Goal: Information Seeking & Learning: Learn about a topic

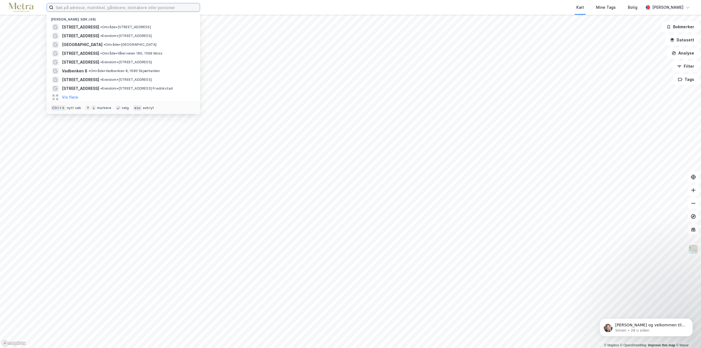
click at [116, 7] on input at bounding box center [126, 7] width 146 height 8
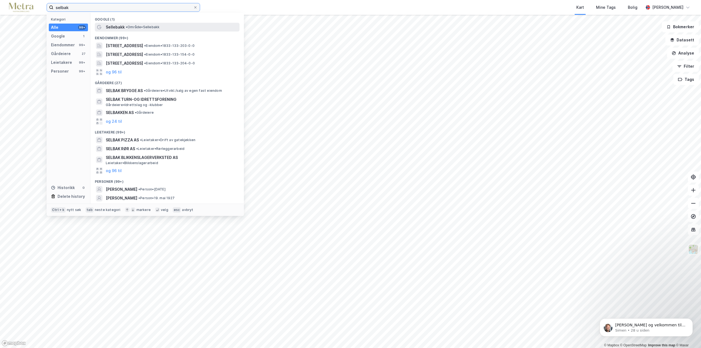
type input "selbak"
click at [117, 30] on span "Sellebakk" at bounding box center [115, 27] width 19 height 7
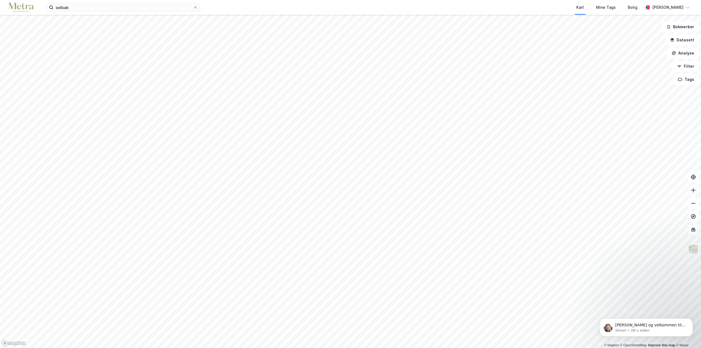
click at [693, 157] on button at bounding box center [693, 190] width 11 height 11
click at [695, 157] on icon at bounding box center [693, 189] width 5 height 5
click at [695, 157] on button at bounding box center [693, 190] width 11 height 11
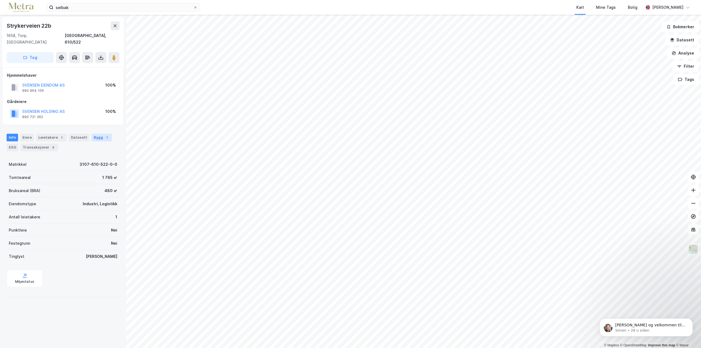
click at [96, 134] on div "Bygg 1" at bounding box center [102, 138] width 20 height 8
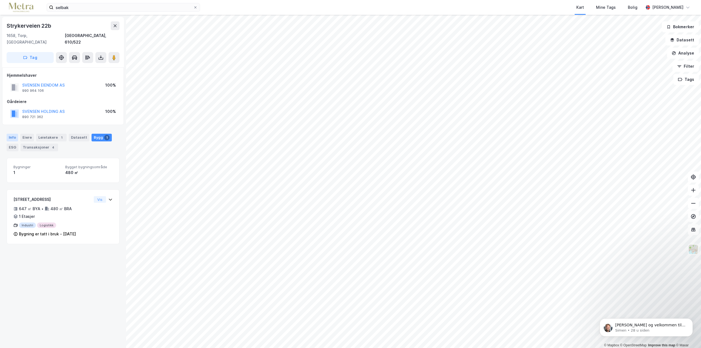
click at [16, 134] on div "Info" at bounding box center [13, 138] width 12 height 8
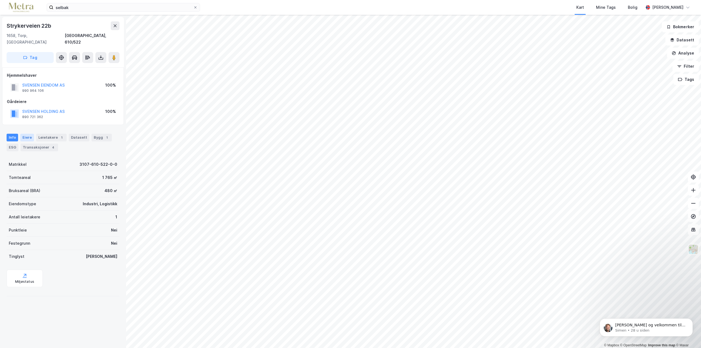
click at [26, 134] on div "Eiere" at bounding box center [27, 138] width 14 height 8
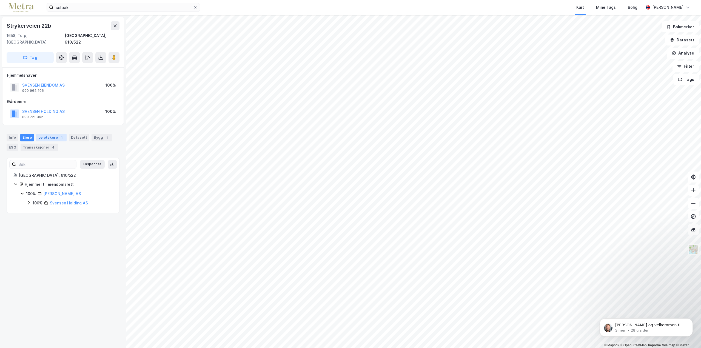
click at [49, 134] on div "Leietakere 1" at bounding box center [51, 138] width 30 height 8
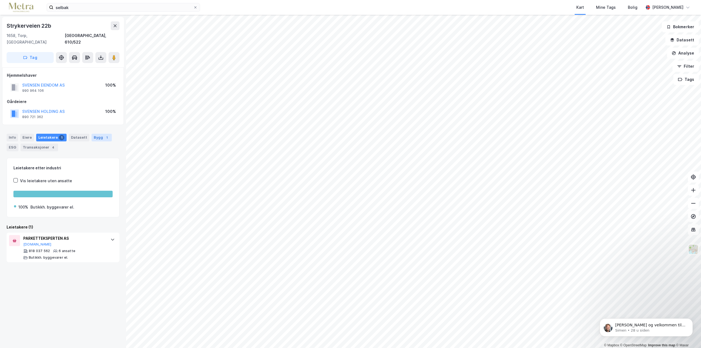
click at [99, 134] on div "Bygg 1" at bounding box center [102, 138] width 20 height 8
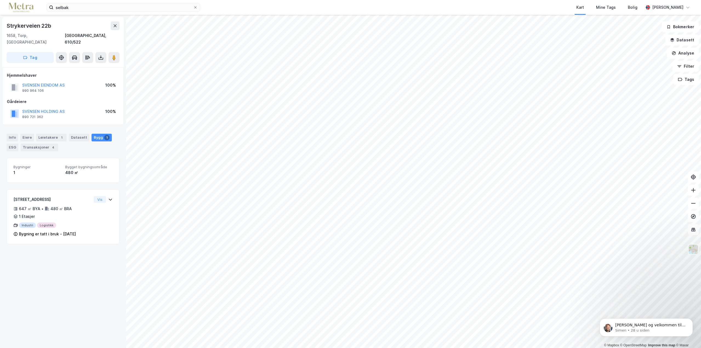
click at [516, 75] on div "© Mapbox © OpenStreetMap Improve this map © [PERSON_NAME] 22b 1658, [GEOGRAPHIC…" at bounding box center [350, 181] width 701 height 333
click at [115, 55] on image at bounding box center [113, 57] width 3 height 5
click at [114, 55] on image at bounding box center [113, 57] width 3 height 5
